Goal: Task Accomplishment & Management: Manage account settings

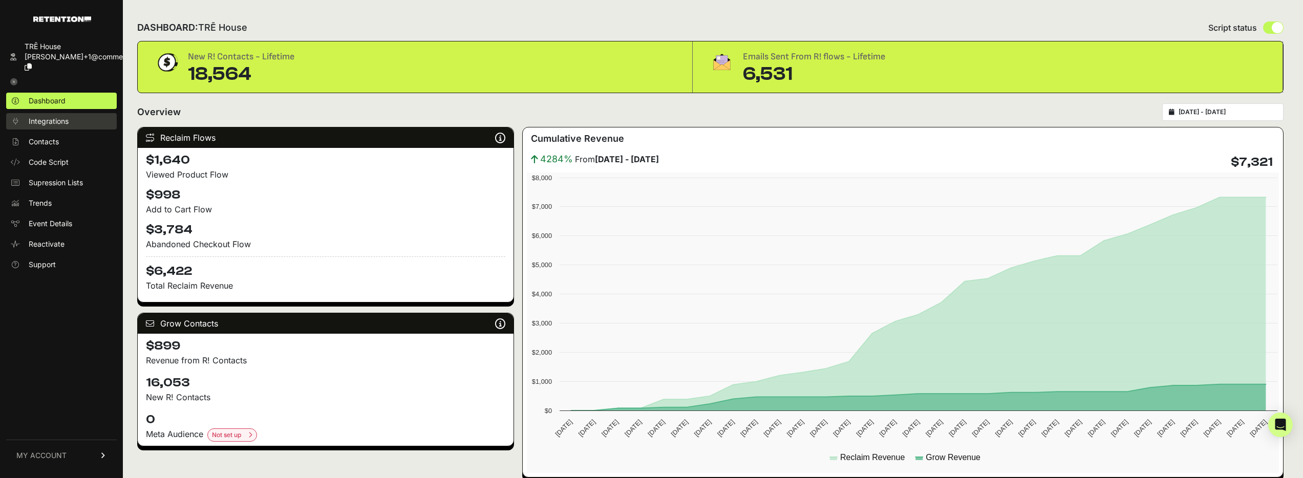
click at [58, 116] on span "Integrations" at bounding box center [49, 121] width 40 height 10
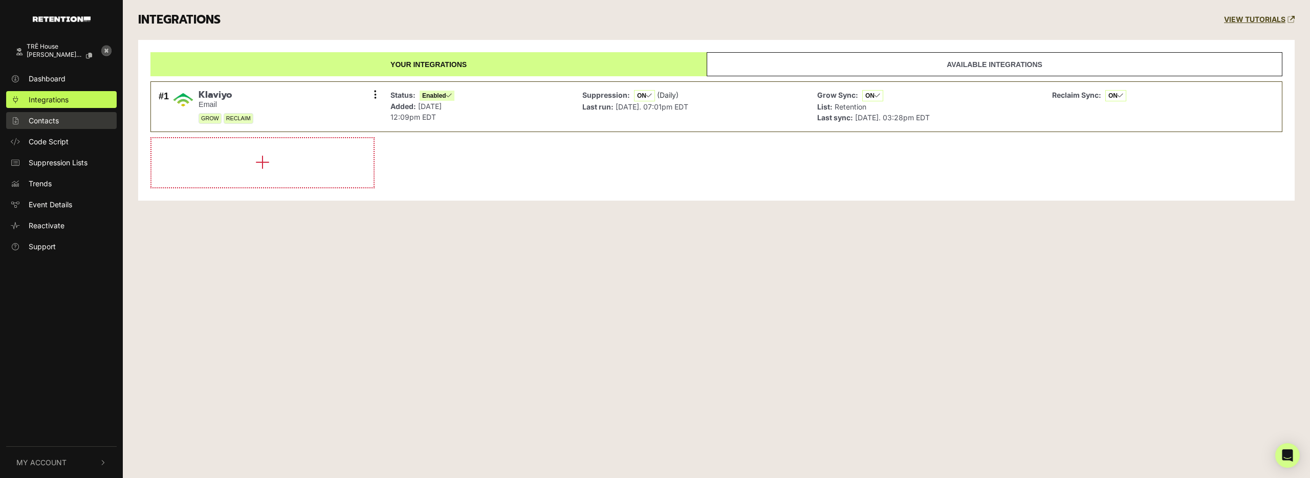
click at [61, 124] on link "Contacts" at bounding box center [61, 120] width 111 height 17
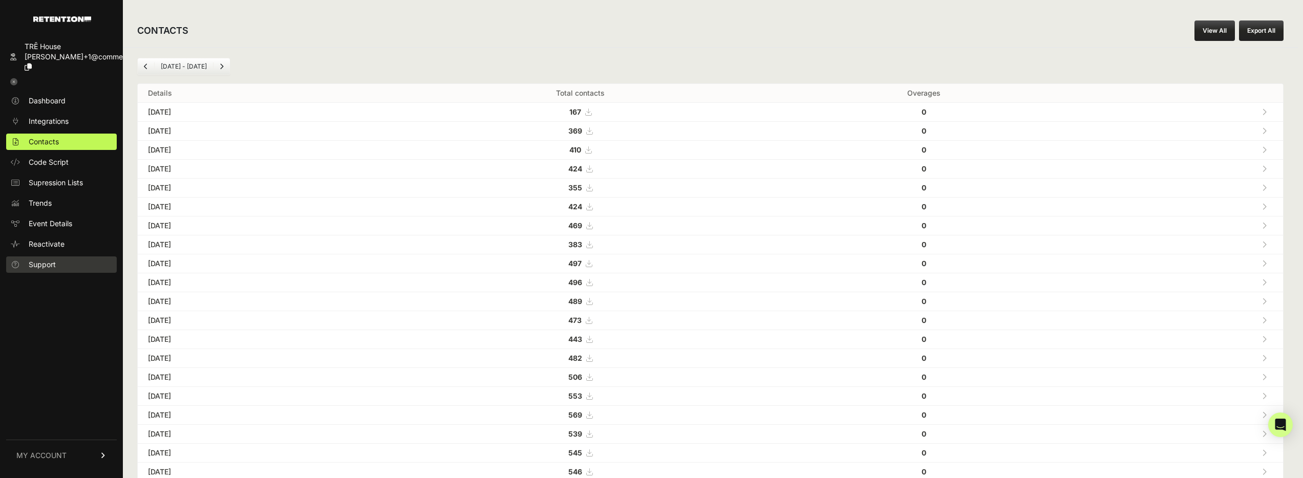
click at [42, 259] on span "Support" at bounding box center [42, 264] width 27 height 10
click at [44, 239] on span "Reactivate" at bounding box center [47, 244] width 36 height 10
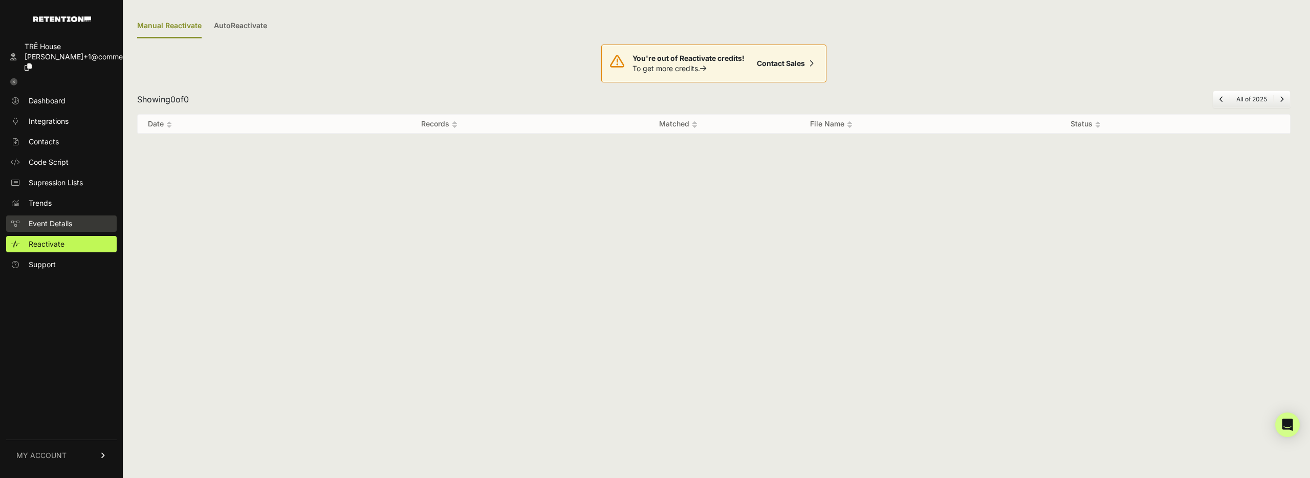
click at [63, 219] on span "Event Details" at bounding box center [51, 224] width 44 height 10
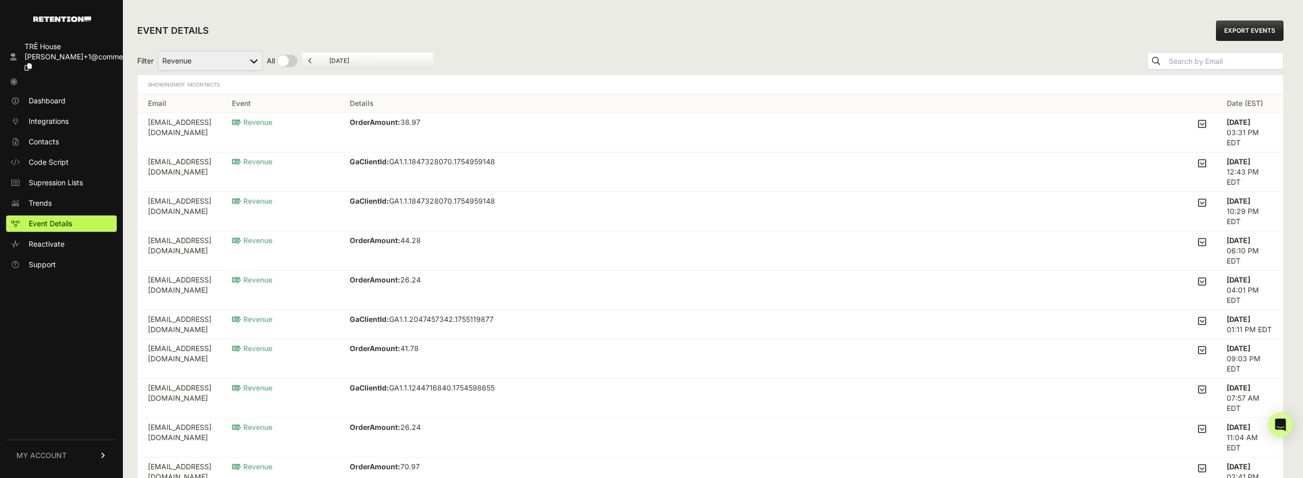
click at [99, 459] on link "MY ACCOUNT" at bounding box center [61, 455] width 111 height 31
click at [82, 369] on ul "Account Details API Details Notifications Billing Subscription Sign Out" at bounding box center [61, 411] width 111 height 119
click at [82, 363] on link "Account Details" at bounding box center [61, 360] width 111 height 16
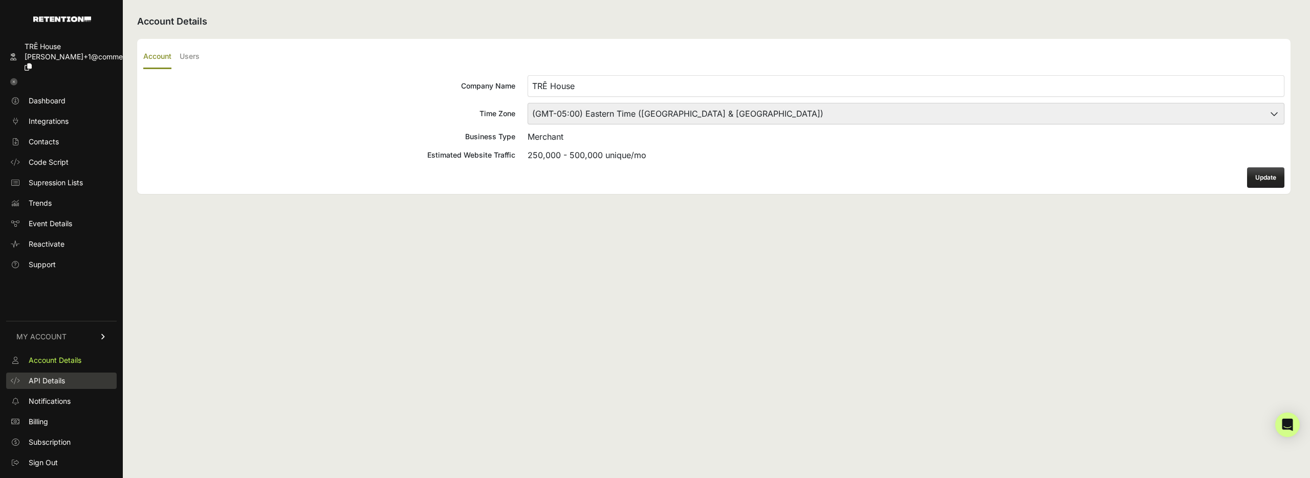
click at [64, 384] on span "API Details" at bounding box center [47, 381] width 36 height 10
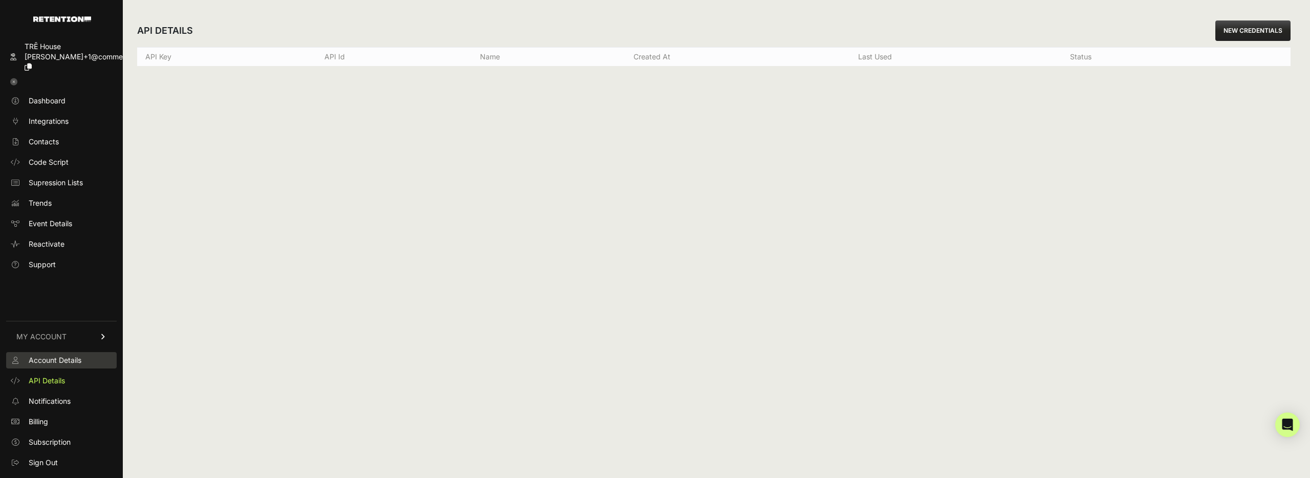
click at [68, 358] on span "Account Details" at bounding box center [55, 360] width 53 height 10
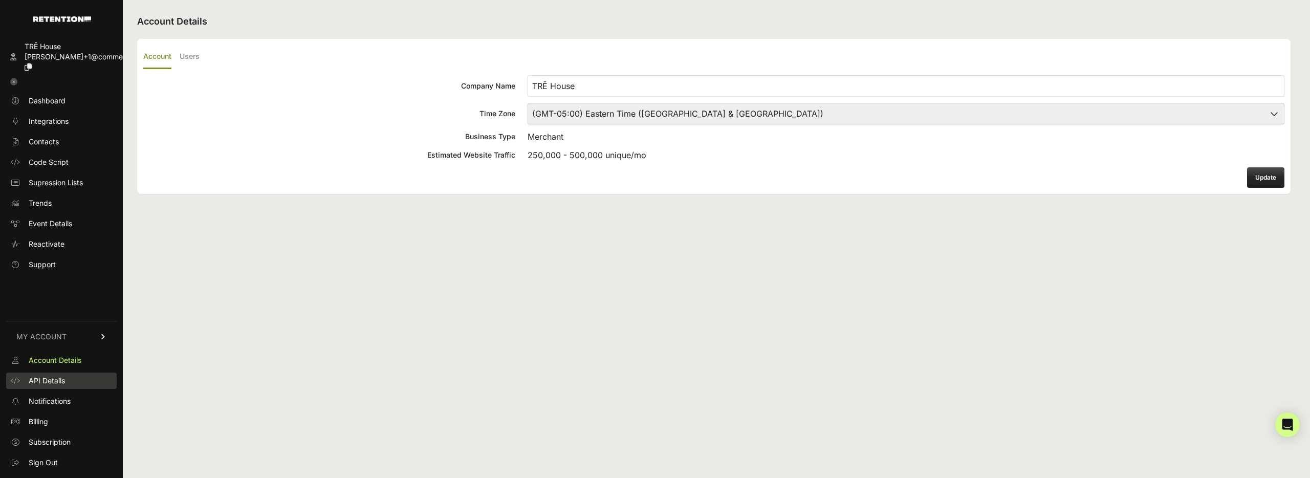
click at [56, 379] on span "API Details" at bounding box center [47, 381] width 36 height 10
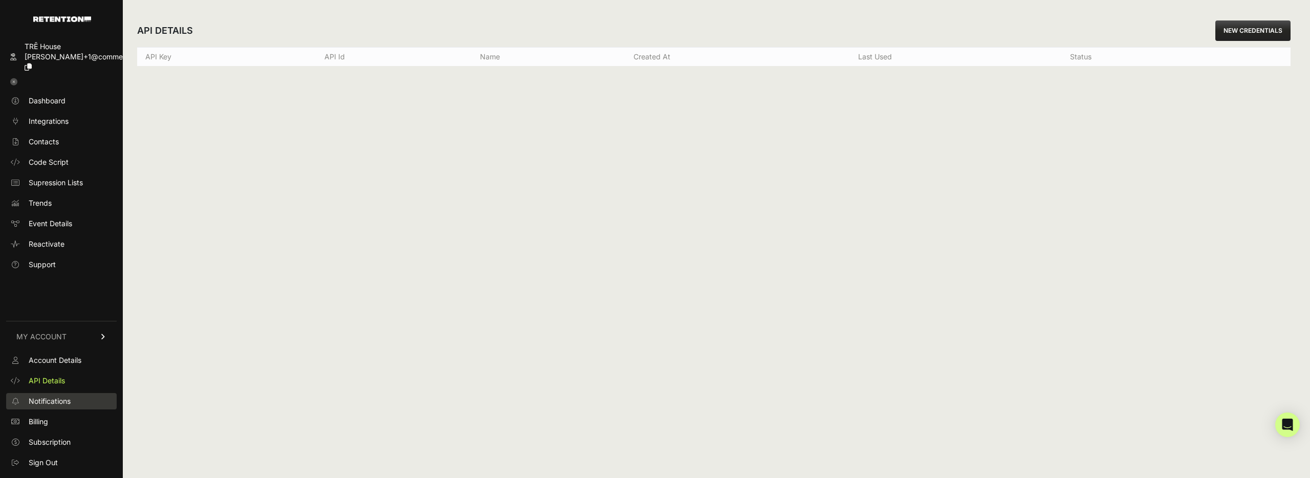
click at [45, 401] on span "Notifications" at bounding box center [50, 401] width 42 height 10
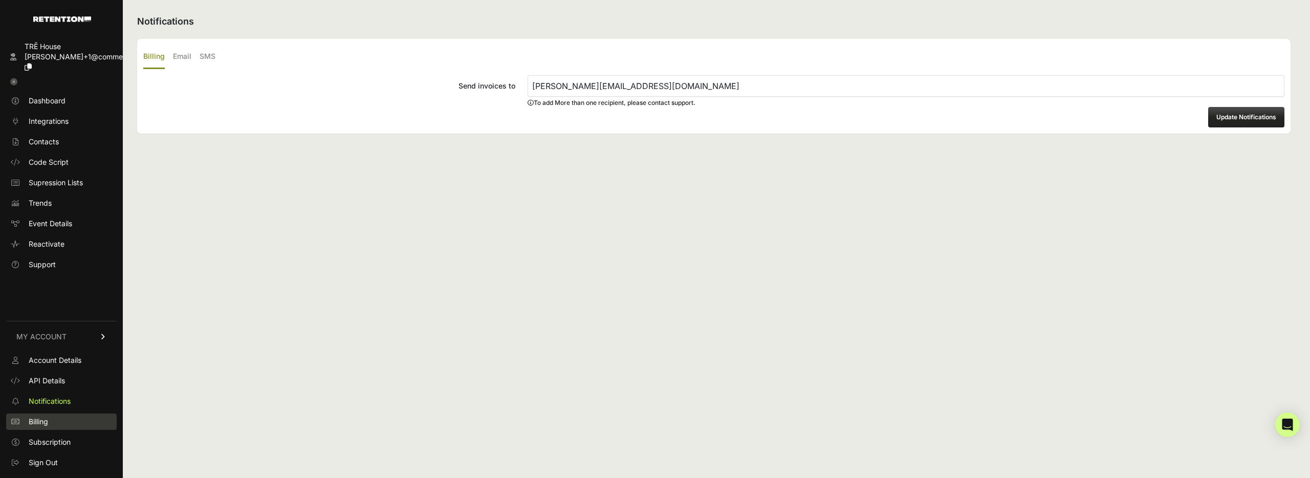
click at [31, 423] on span "Billing" at bounding box center [38, 422] width 19 height 10
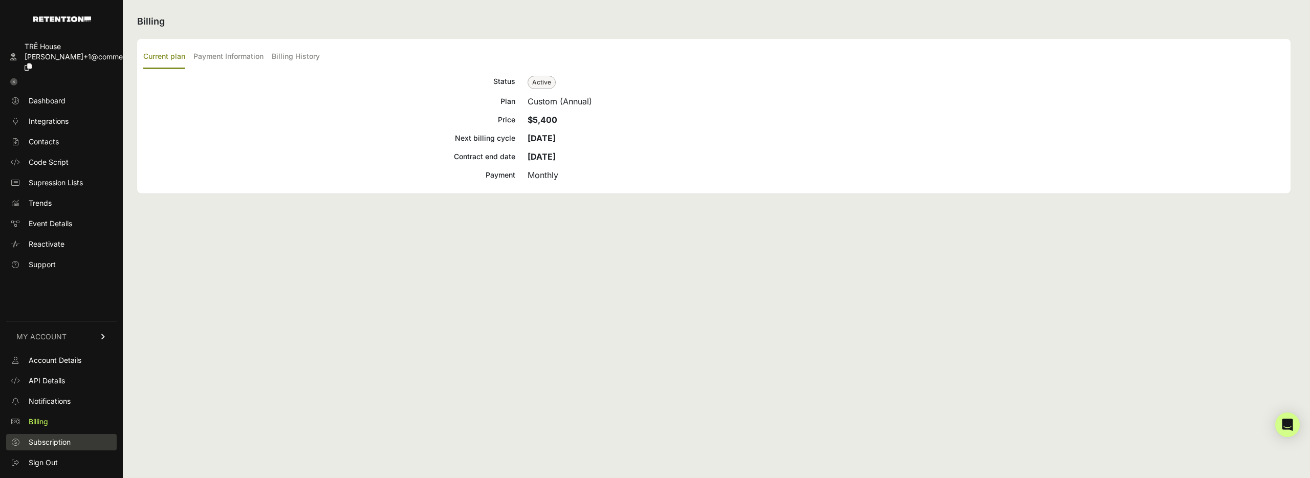
click at [39, 444] on span "Subscription" at bounding box center [50, 442] width 42 height 10
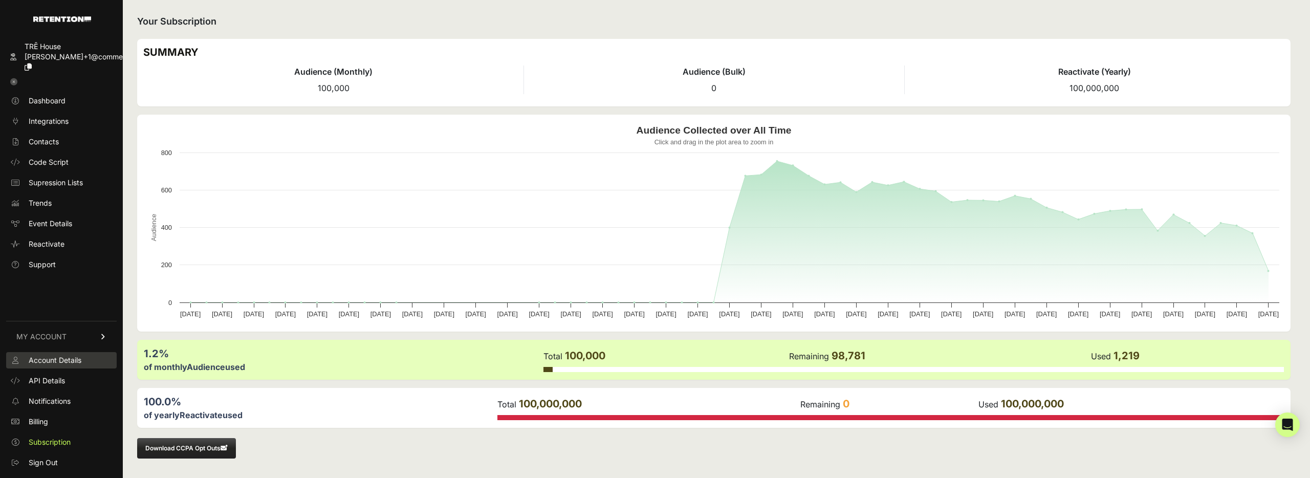
click at [74, 356] on span "Account Details" at bounding box center [55, 360] width 53 height 10
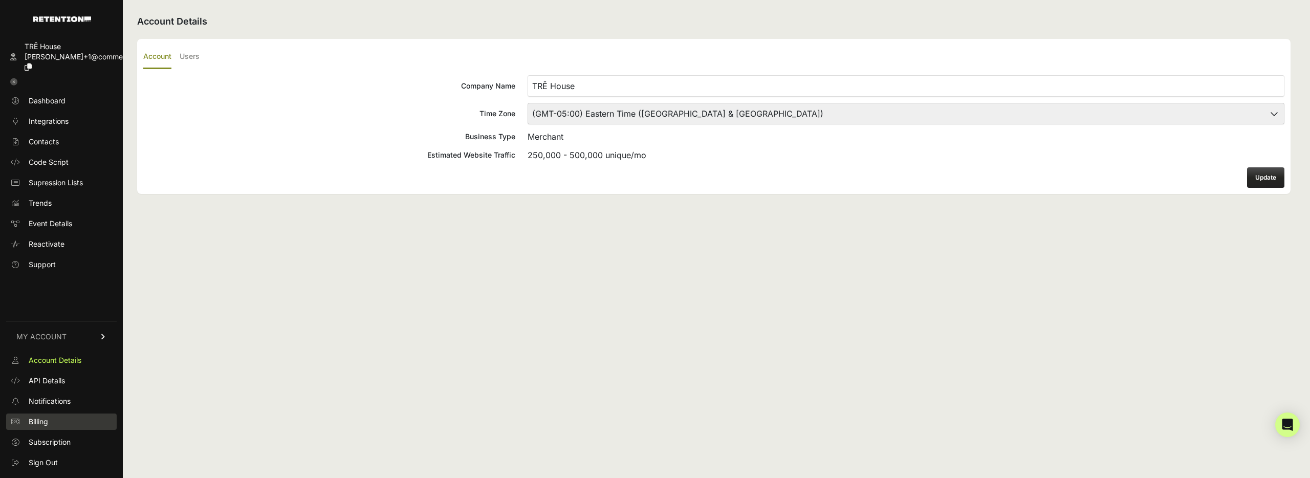
click at [30, 426] on span "Billing" at bounding box center [38, 422] width 19 height 10
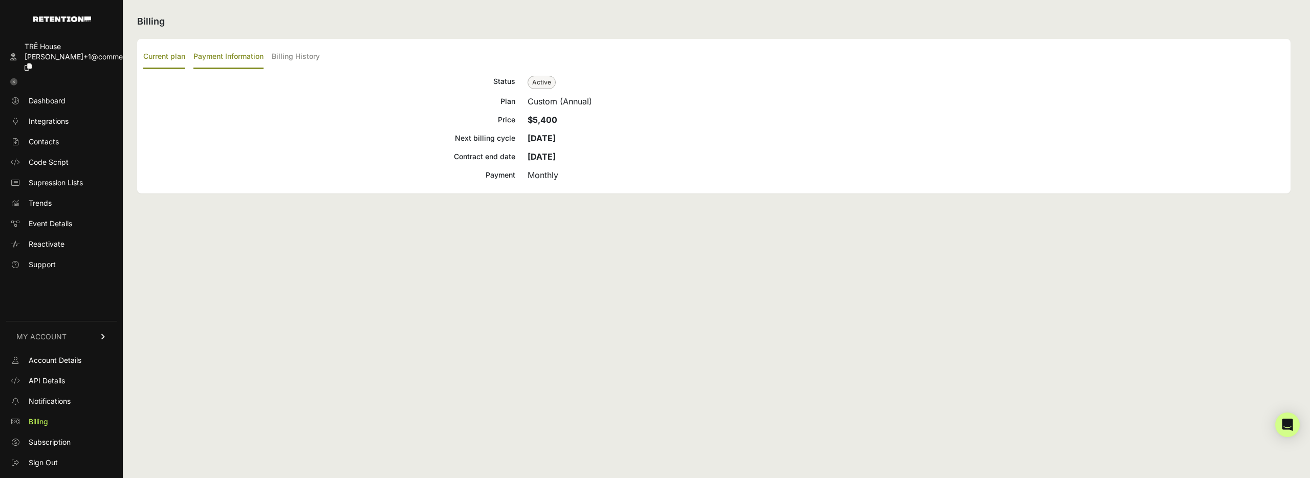
click at [220, 57] on label "Payment Information" at bounding box center [228, 57] width 70 height 24
click at [0, 0] on input "Payment Information" at bounding box center [0, 0] width 0 height 0
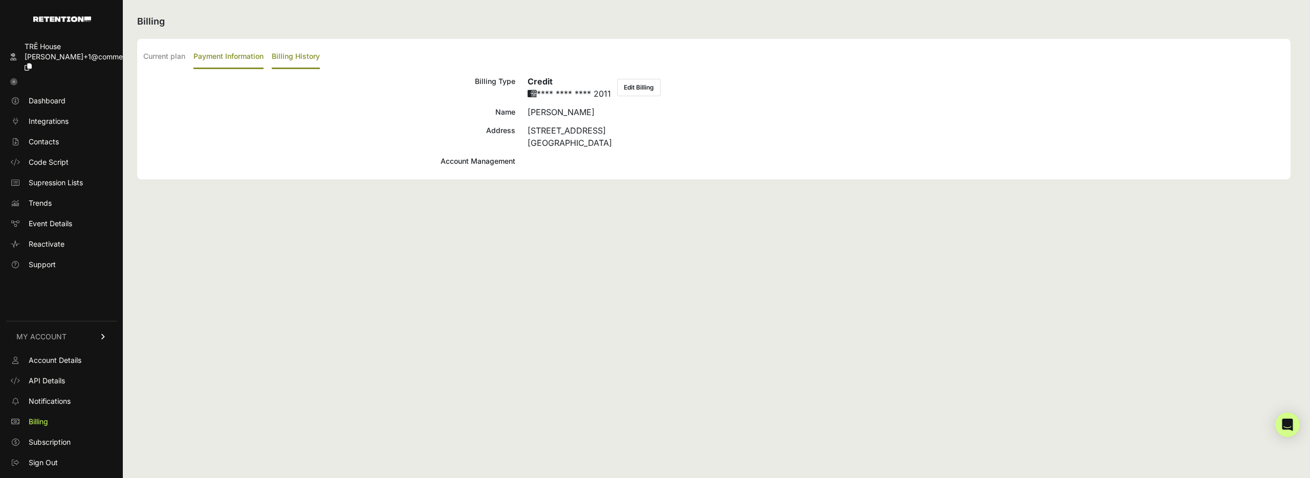
click at [313, 54] on label "Billing History" at bounding box center [296, 57] width 48 height 24
click at [0, 0] on input "Billing History" at bounding box center [0, 0] width 0 height 0
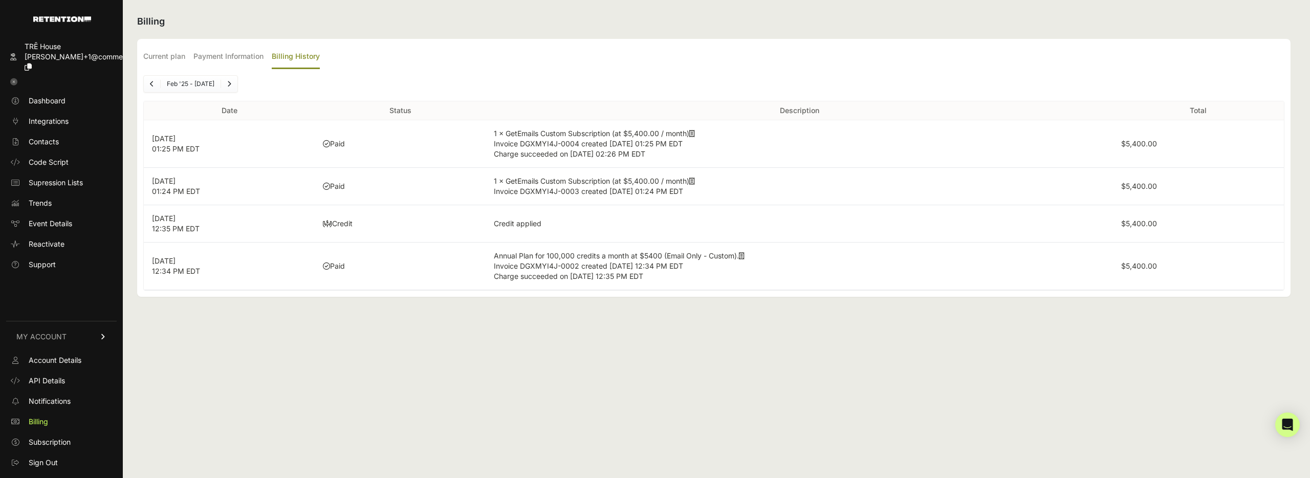
click at [597, 154] on span "Charge succeeded on [DATE] 02:26 PM EDT" at bounding box center [570, 153] width 152 height 9
click at [695, 133] on icon at bounding box center [692, 133] width 6 height 7
